Goal: Transaction & Acquisition: Register for event/course

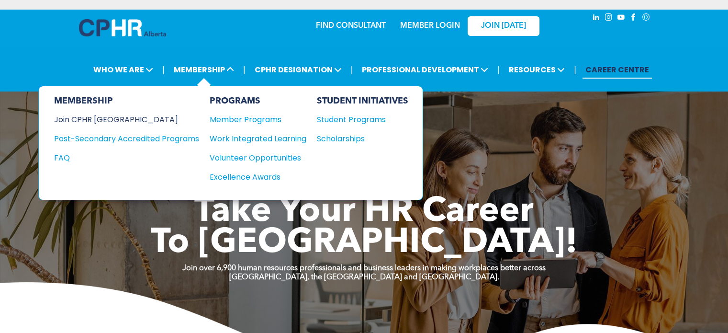
click at [113, 115] on div "Join CPHR [GEOGRAPHIC_DATA]" at bounding box center [119, 119] width 131 height 12
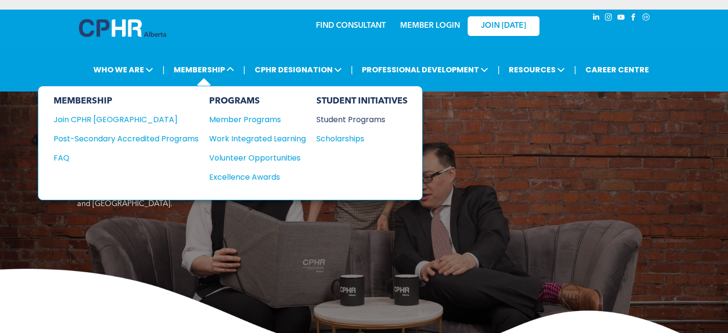
click at [340, 119] on div "Student Programs" at bounding box center [357, 119] width 82 height 12
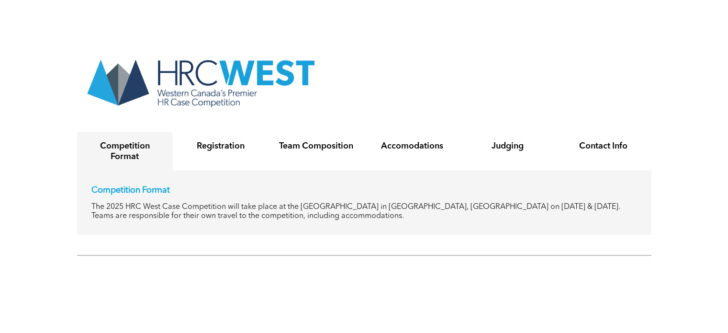
scroll to position [1755, 0]
click at [237, 140] on h4 "Registration" at bounding box center [220, 145] width 79 height 11
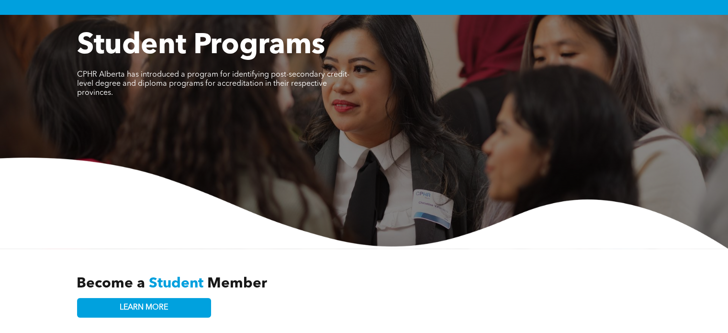
scroll to position [0, 0]
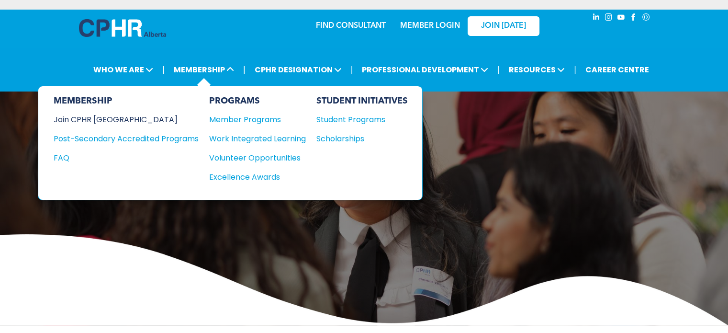
click at [109, 115] on div "Join CPHR [GEOGRAPHIC_DATA]" at bounding box center [119, 119] width 131 height 12
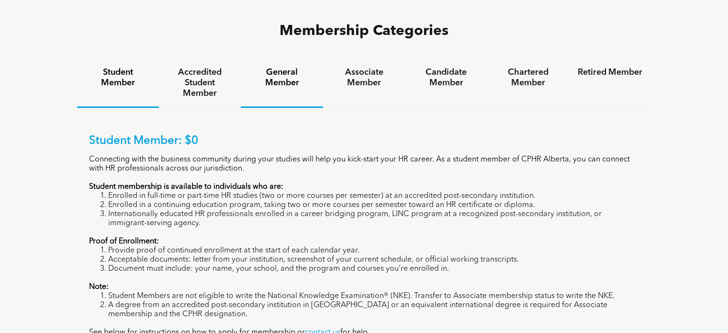
scroll to position [647, 0]
